Goal: Task Accomplishment & Management: Use online tool/utility

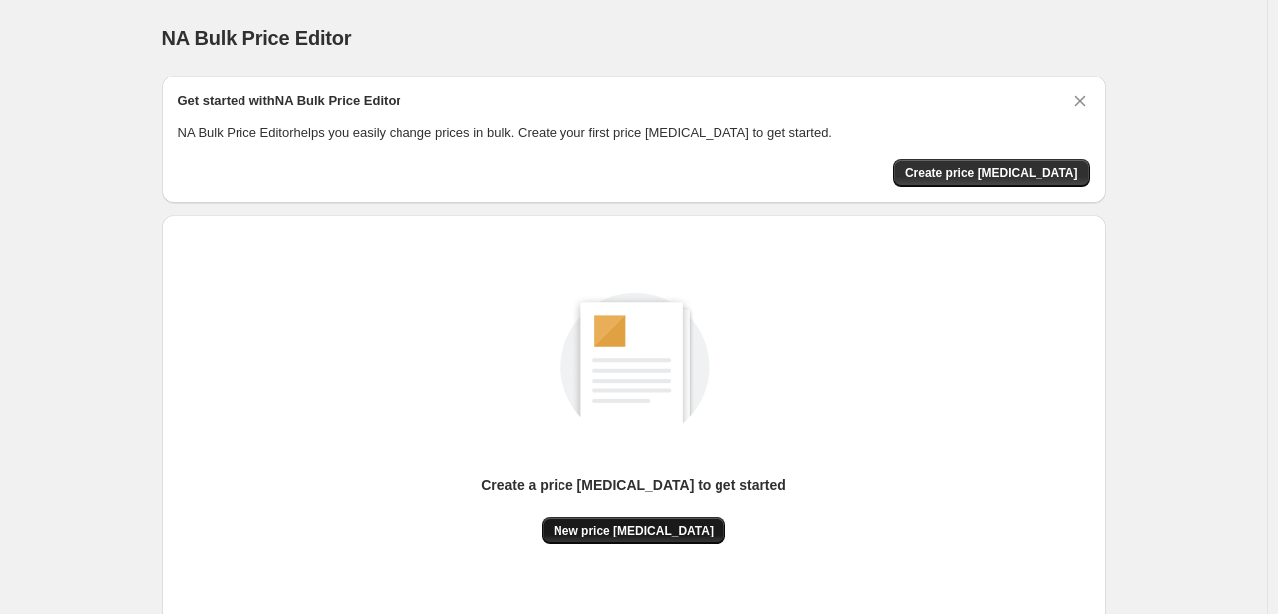
click at [640, 541] on button "New price [MEDICAL_DATA]" at bounding box center [633, 531] width 184 height 28
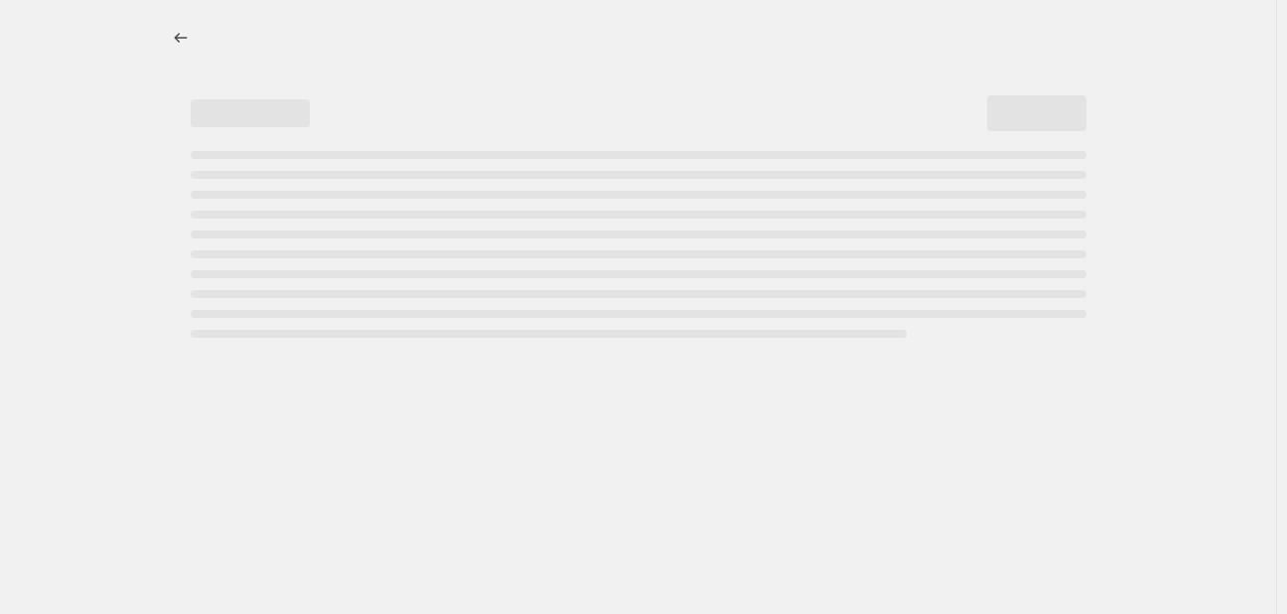
select select "percentage"
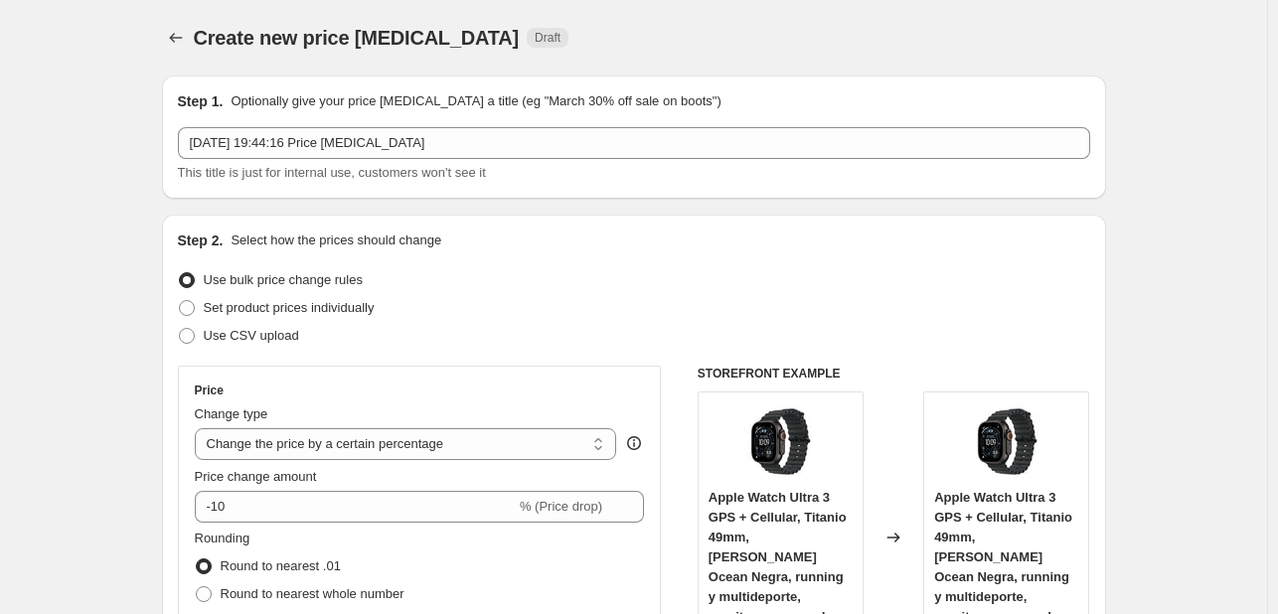
click at [274, 530] on fieldset "Rounding Round to nearest .01 Round to nearest whole number End prices in .99 E…" at bounding box center [300, 595] width 210 height 135
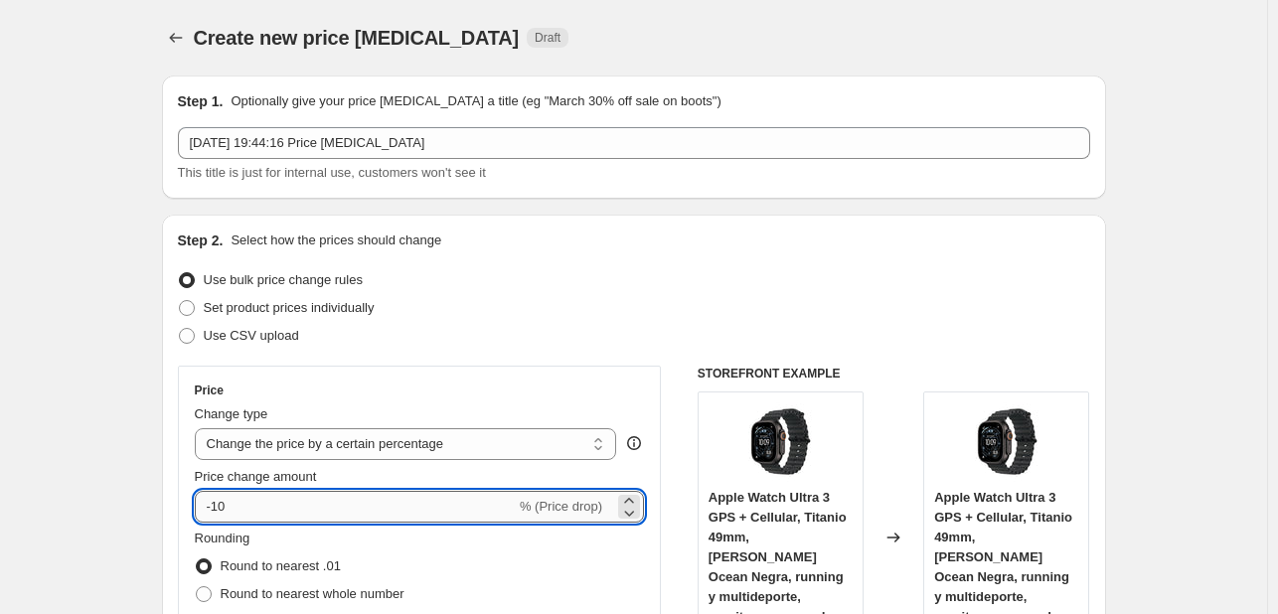
click at [294, 513] on input "-10" at bounding box center [355, 507] width 321 height 32
type input "-1"
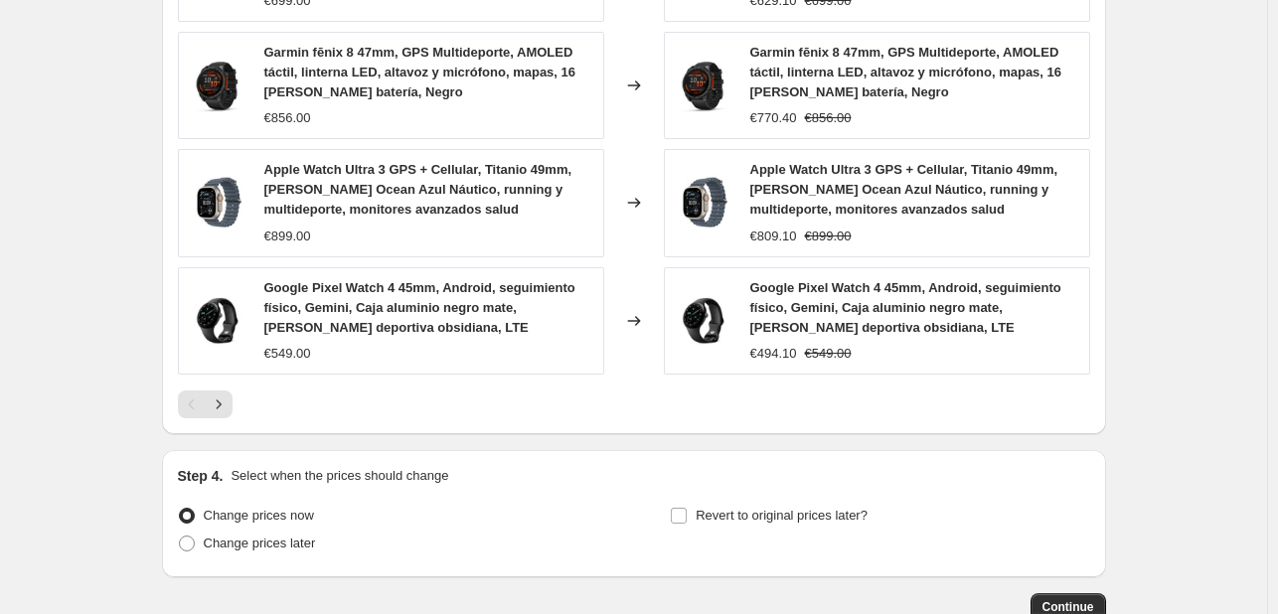
scroll to position [1502, 0]
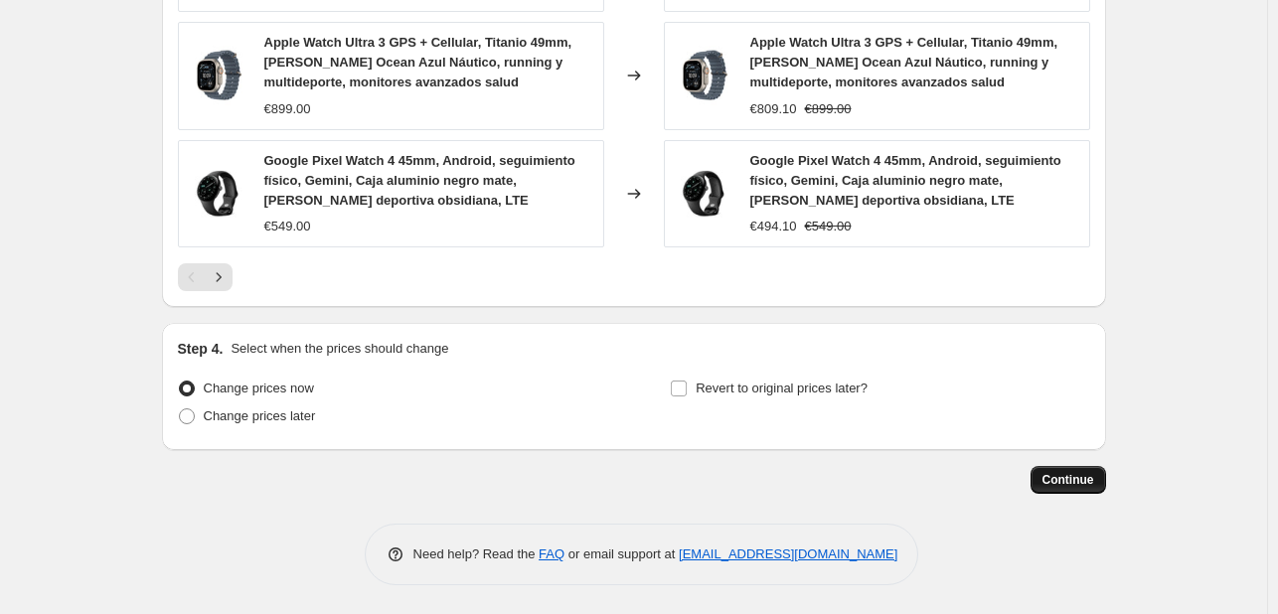
type input "-35"
click at [1080, 492] on button "Continue" at bounding box center [1067, 480] width 75 height 28
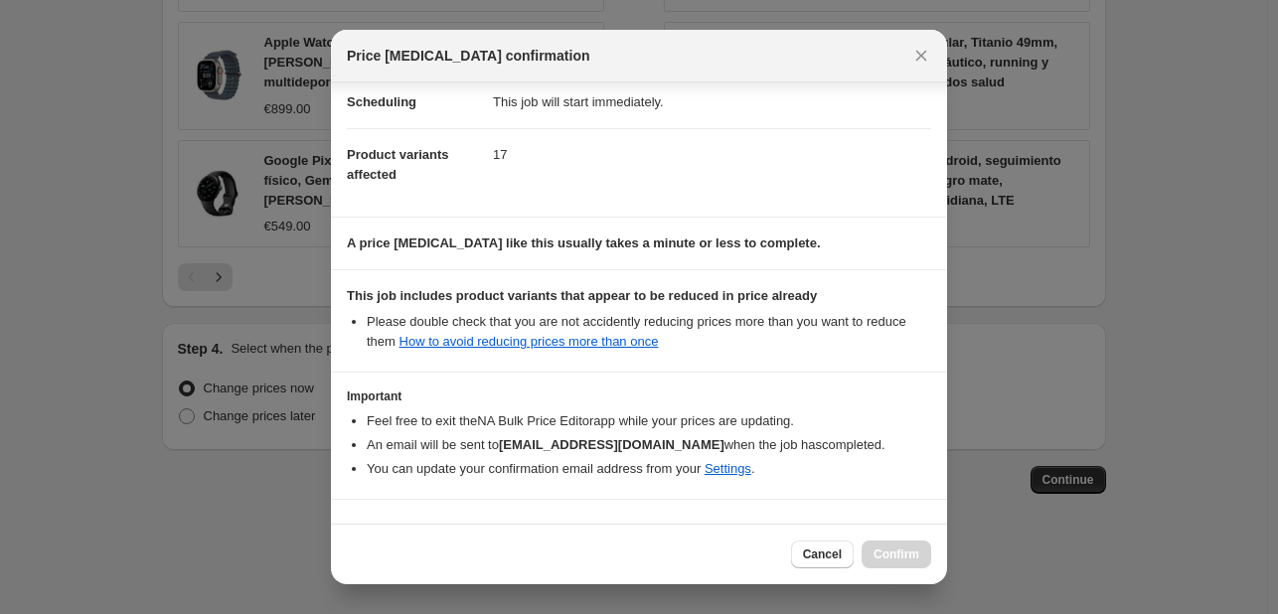
scroll to position [221, 0]
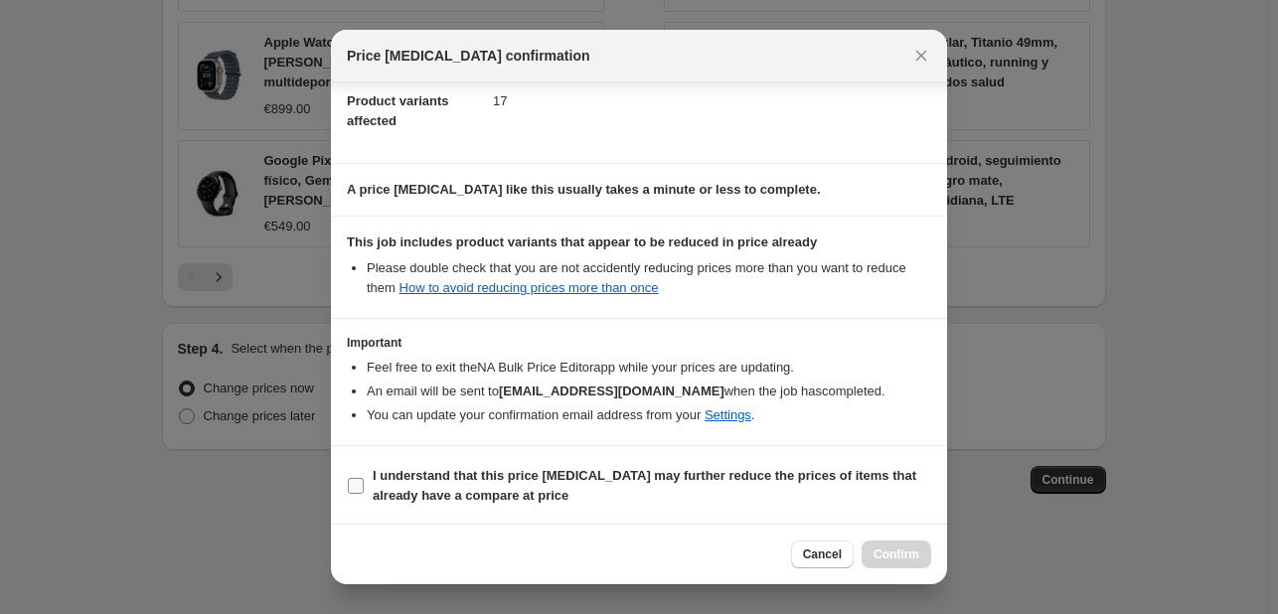
drag, startPoint x: 477, startPoint y: 482, endPoint x: 795, endPoint y: 490, distance: 318.0
click at [478, 481] on b "I understand that this price [MEDICAL_DATA] may further reduce the prices of it…" at bounding box center [644, 485] width 543 height 35
click at [364, 481] on input "I understand that this price [MEDICAL_DATA] may further reduce the prices of it…" at bounding box center [356, 486] width 16 height 16
checkbox input "true"
click at [882, 535] on div "Cancel Confirm" at bounding box center [639, 554] width 616 height 61
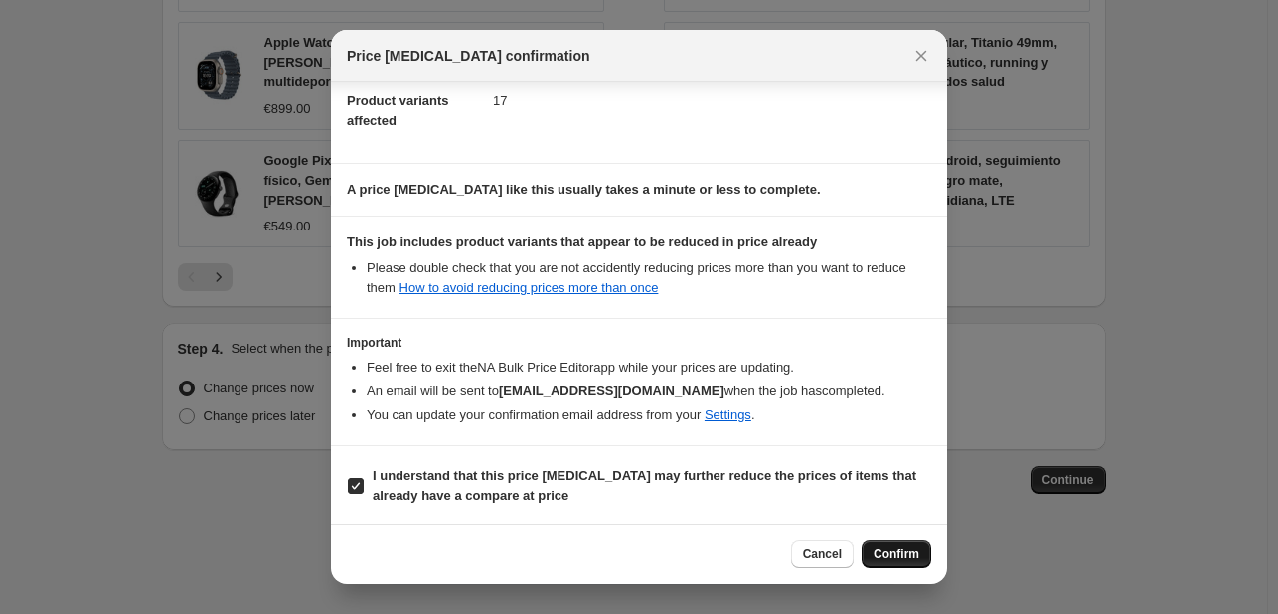
click at [878, 545] on button "Confirm" at bounding box center [896, 554] width 70 height 28
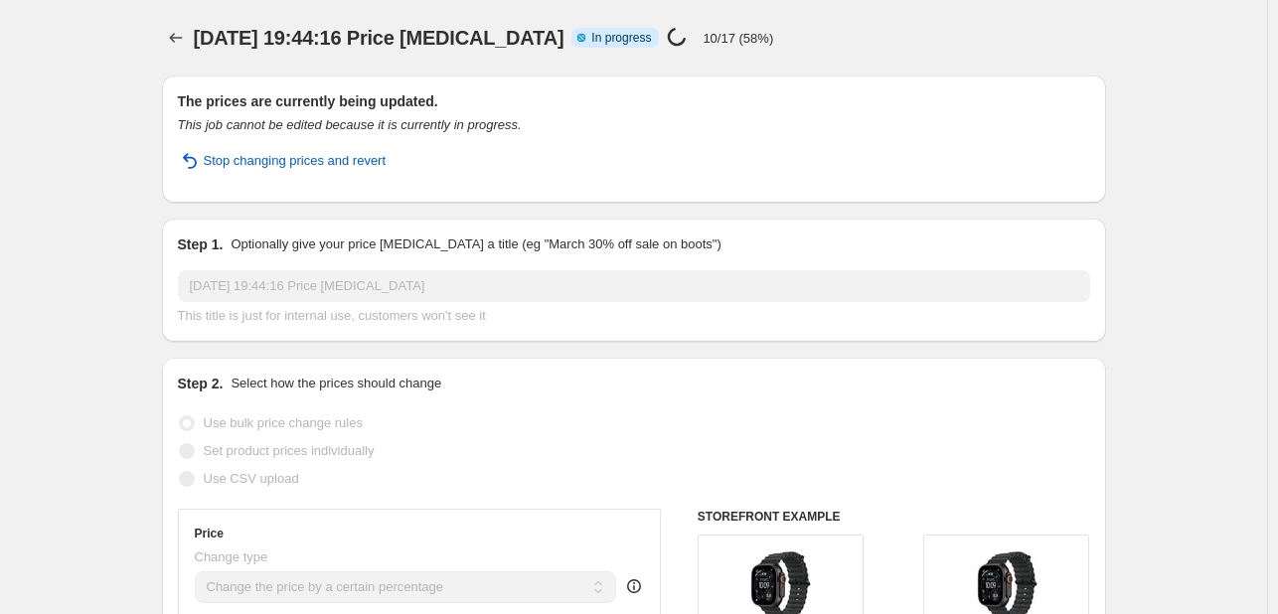
select select "percentage"
